Goal: Check status

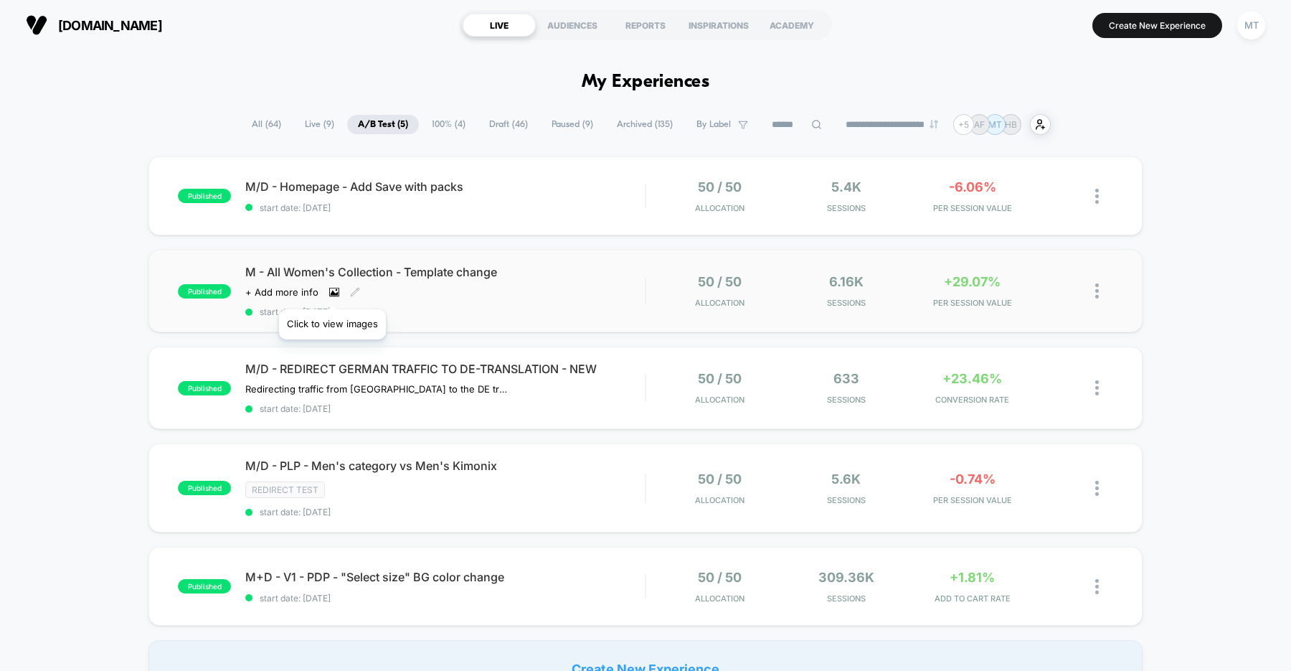
click at [332, 291] on icon at bounding box center [334, 292] width 10 height 10
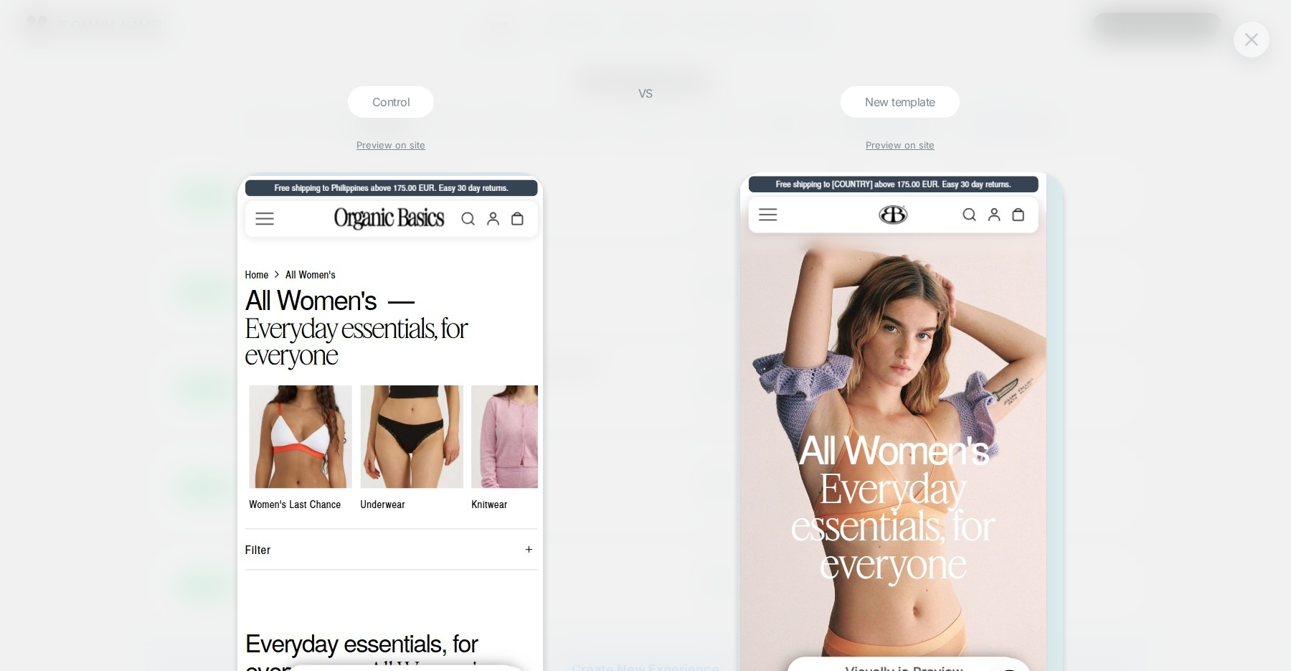
click at [1248, 46] on button at bounding box center [1252, 40] width 22 height 22
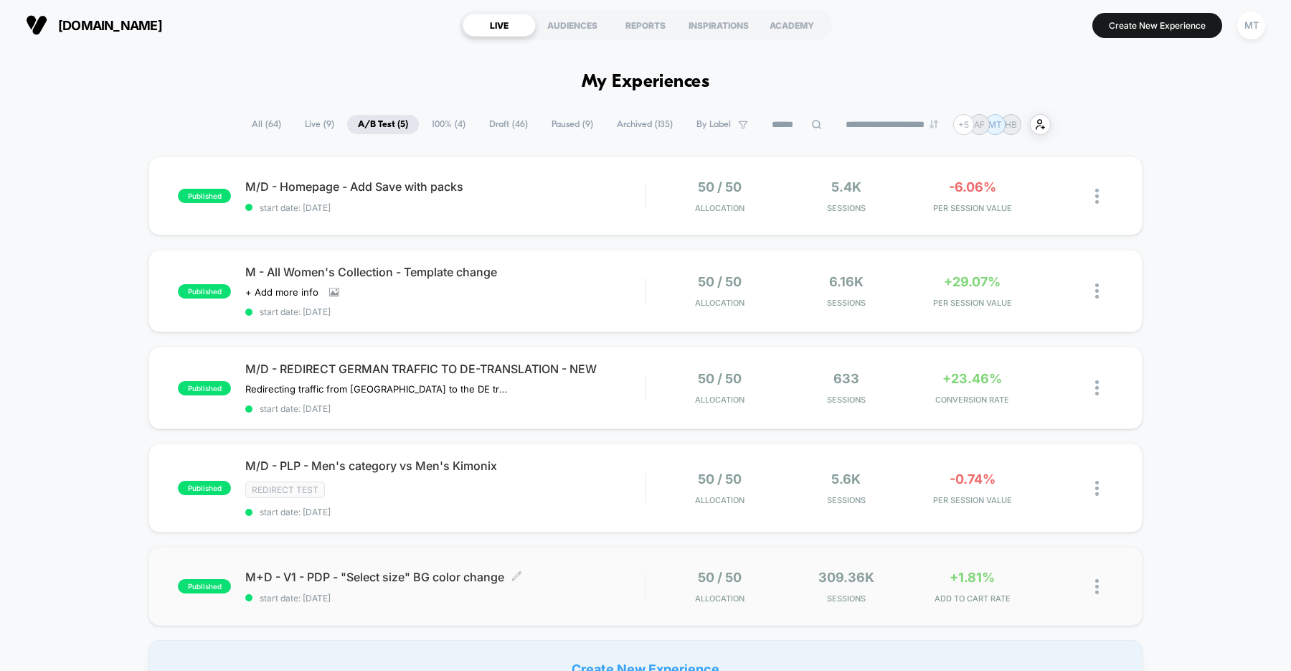
click at [598, 595] on span "start date: [DATE]" at bounding box center [445, 598] width 400 height 11
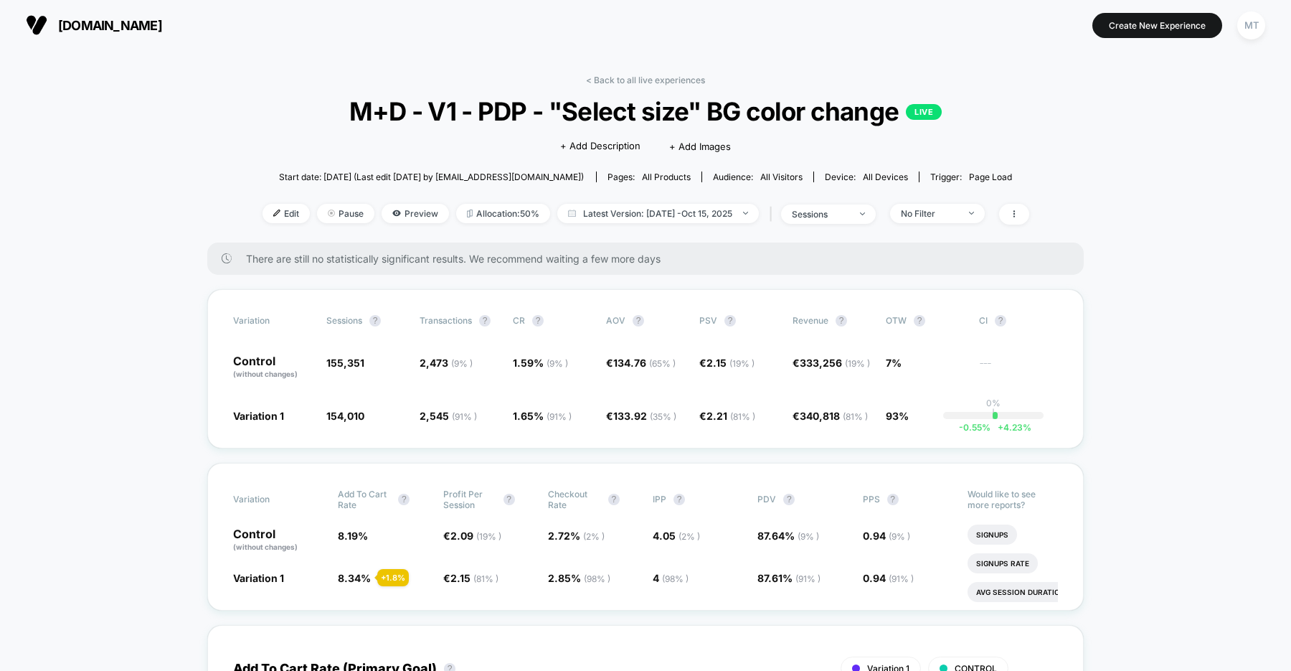
click at [133, 30] on span "organicbasics.com" at bounding box center [110, 25] width 104 height 15
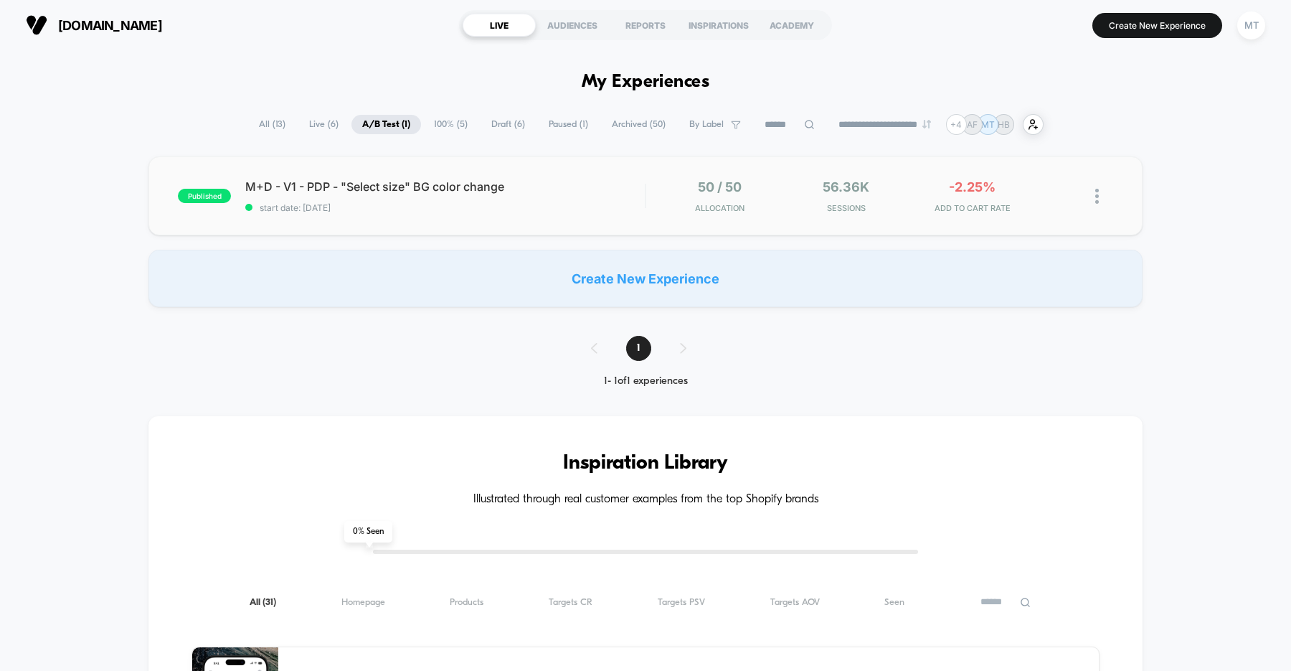
click at [535, 215] on div "published M+D - V1 - PDP - "Select size" BG color change start date: [DATE] 50 …" at bounding box center [645, 195] width 994 height 79
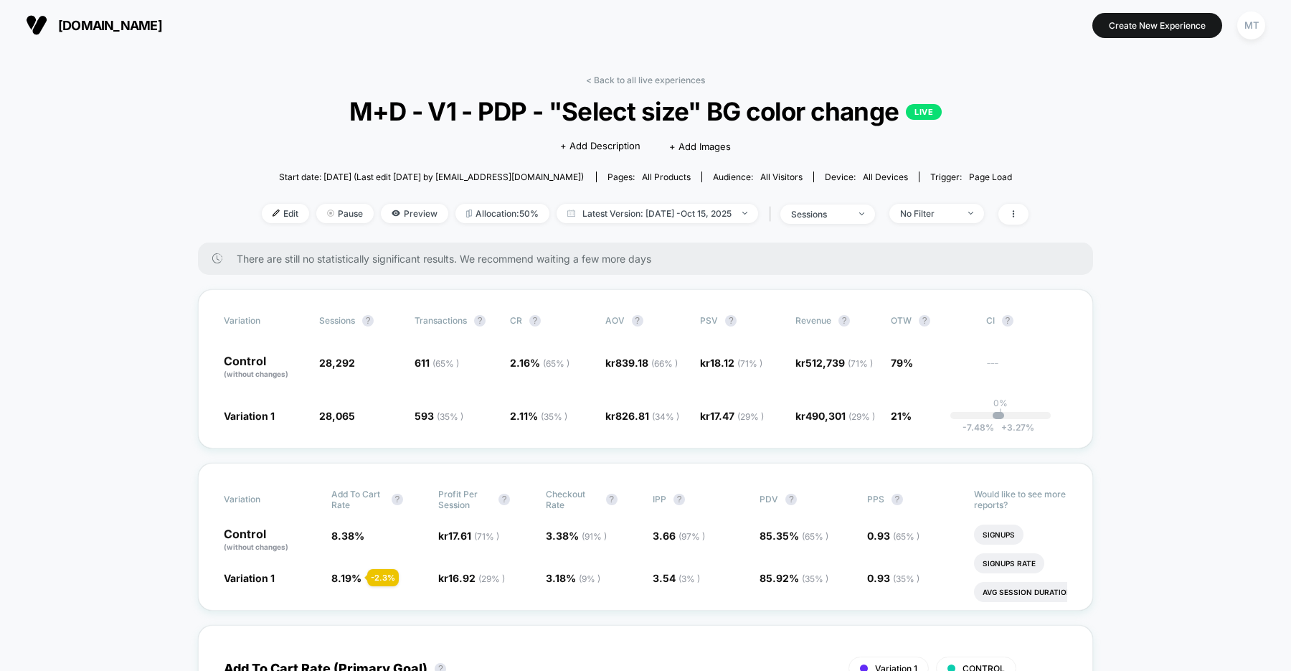
click at [123, 26] on span "[DOMAIN_NAME]" at bounding box center [110, 25] width 104 height 15
